Goal: Find specific page/section: Find specific page/section

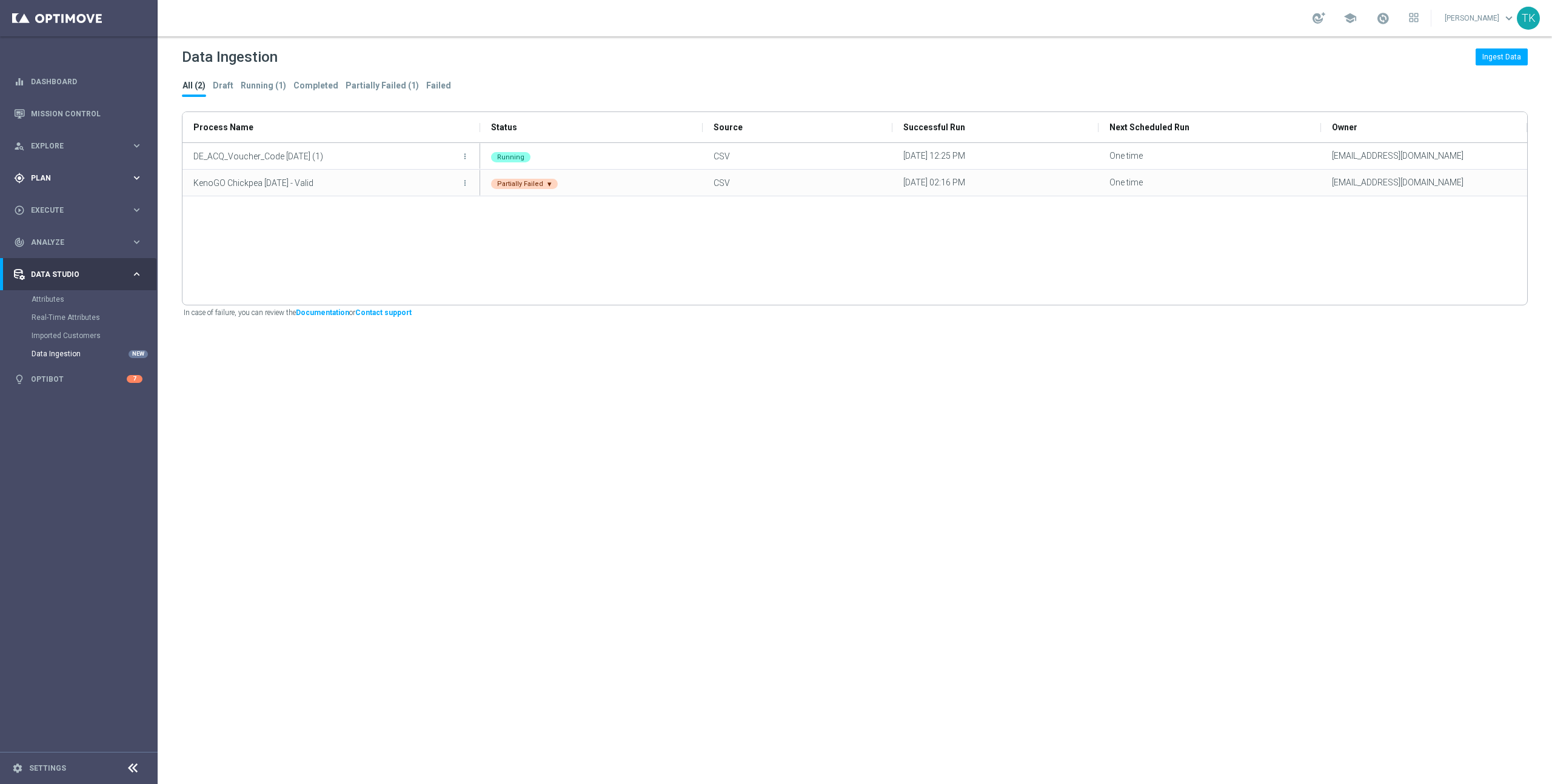
click at [138, 177] on icon "keyboard_arrow_right" at bounding box center [137, 178] width 12 height 12
click at [138, 148] on icon "keyboard_arrow_right" at bounding box center [137, 146] width 12 height 12
click at [134, 321] on icon "keyboard_arrow_right" at bounding box center [137, 323] width 12 height 12
click at [125, 354] on span "Analyze" at bounding box center [81, 352] width 100 height 7
click at [60, 269] on link "Customer 360" at bounding box center [79, 266] width 94 height 10
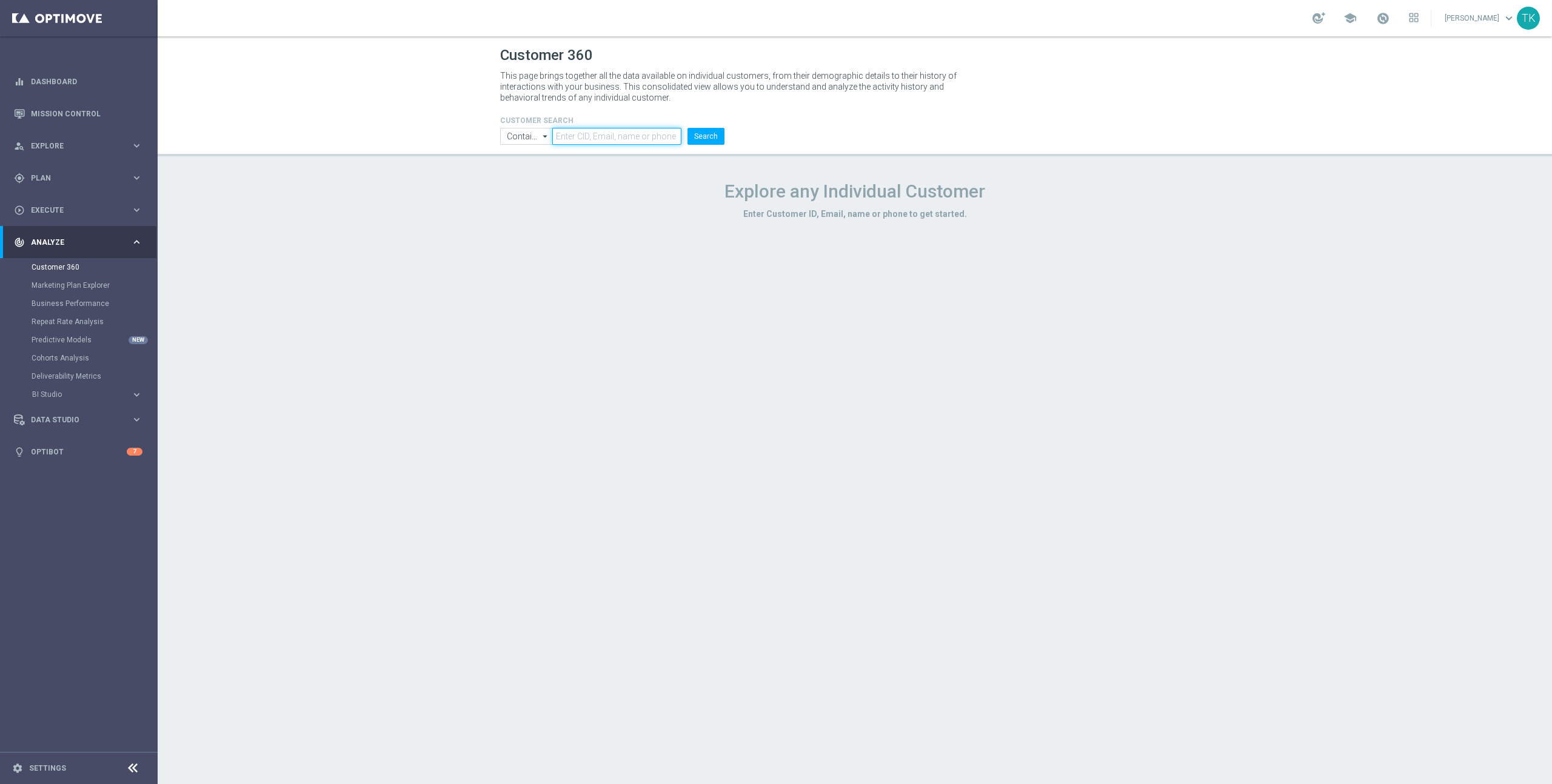
click at [619, 137] on input "text" at bounding box center [616, 136] width 129 height 17
paste input "225356361"
click at [702, 137] on button "Search" at bounding box center [706, 136] width 37 height 17
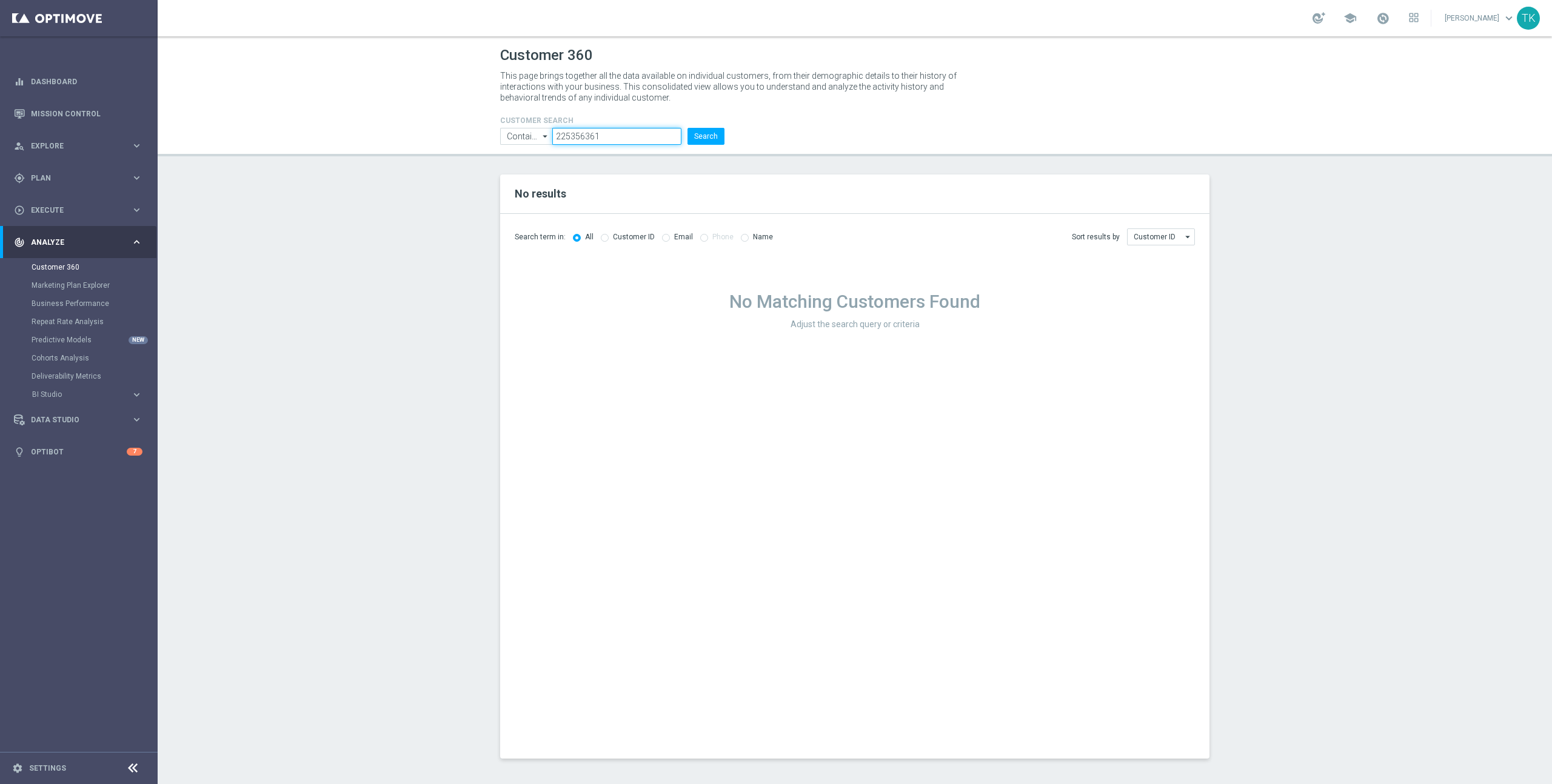
click at [565, 137] on input "225356361" at bounding box center [616, 136] width 129 height 17
paste input "3239"
type input "225353239"
click at [709, 136] on button "Search" at bounding box center [706, 136] width 37 height 17
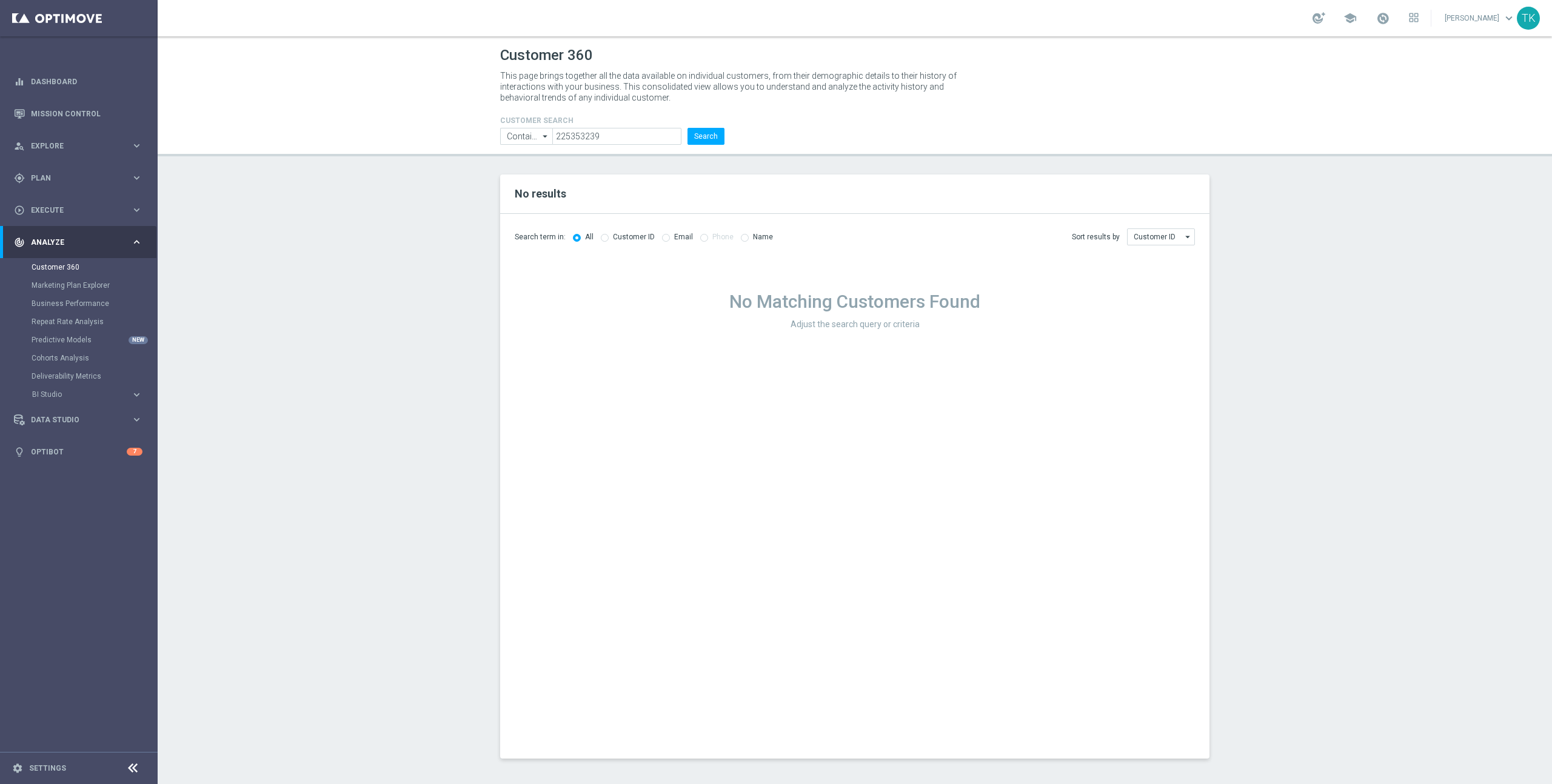
click at [533, 13] on div "school [PERSON_NAME] keyboard_arrow_down TK" at bounding box center [855, 18] width 1394 height 36
